Goal: Transaction & Acquisition: Purchase product/service

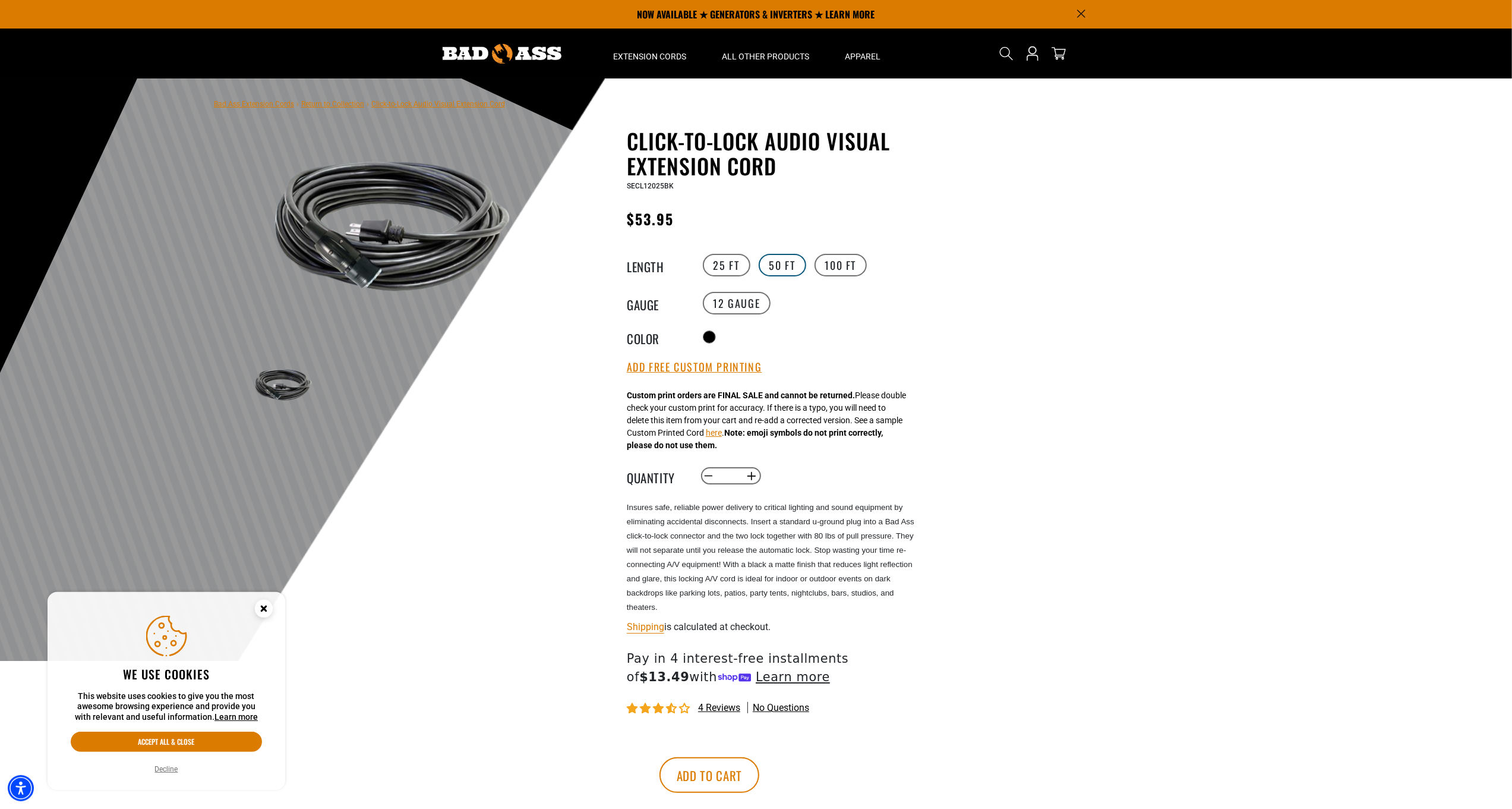
click at [785, 263] on label "50 FT" at bounding box center [782, 265] width 48 height 23
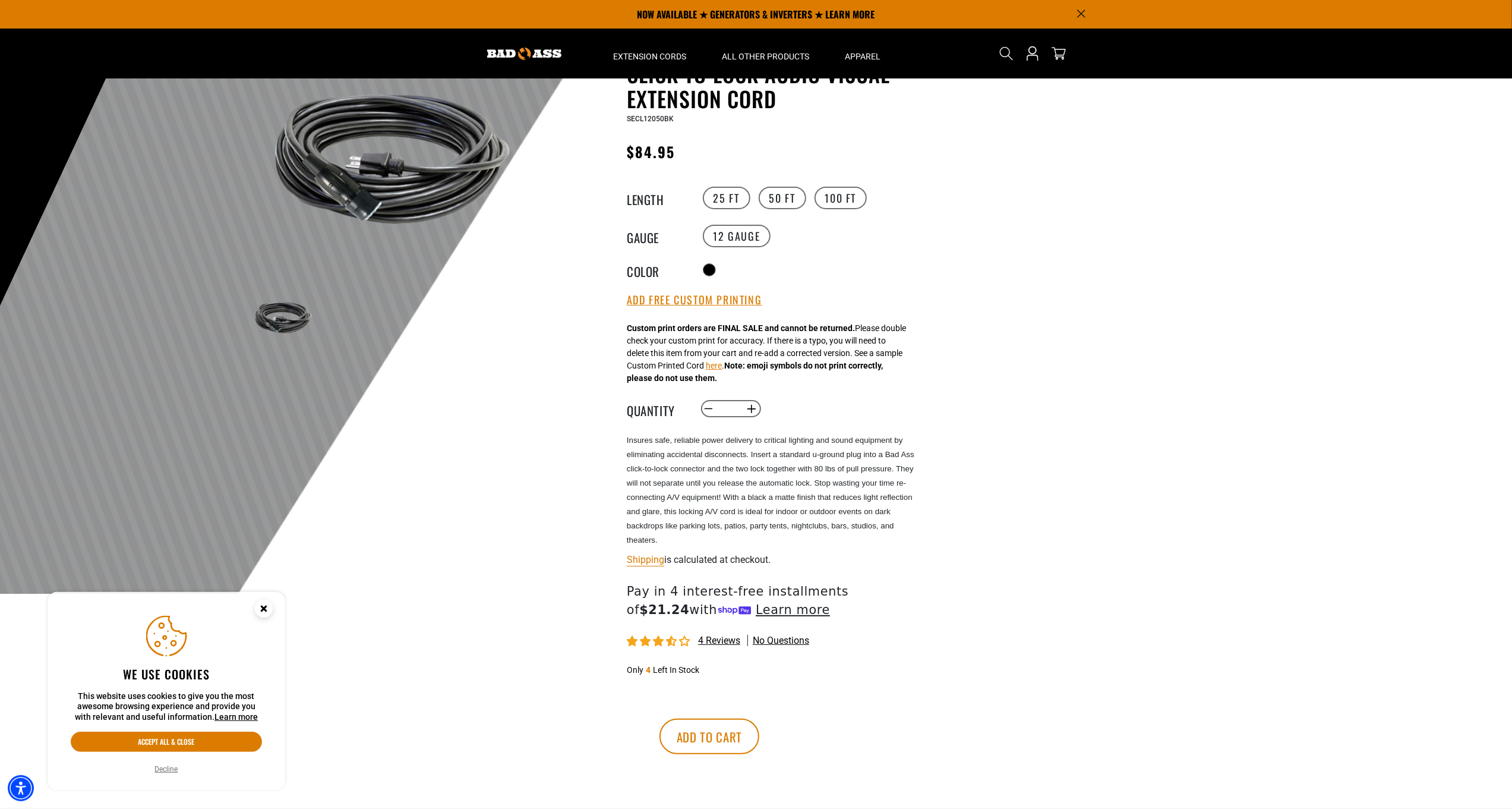
scroll to position [60, 0]
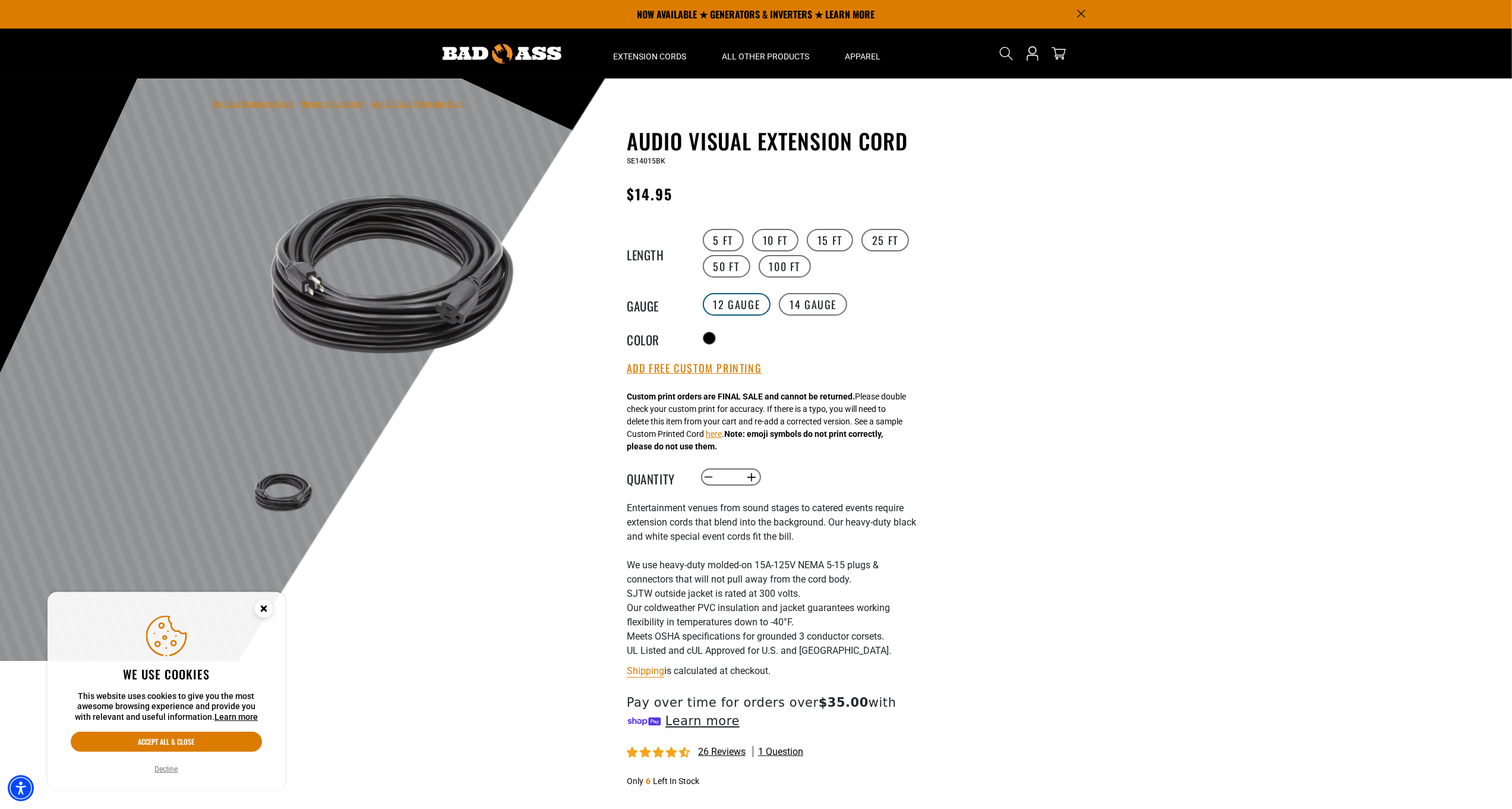
click at [749, 308] on label "12 Gauge" at bounding box center [737, 304] width 68 height 23
click at [737, 270] on label "50 FT" at bounding box center [726, 266] width 48 height 23
